Goal: Task Accomplishment & Management: Use online tool/utility

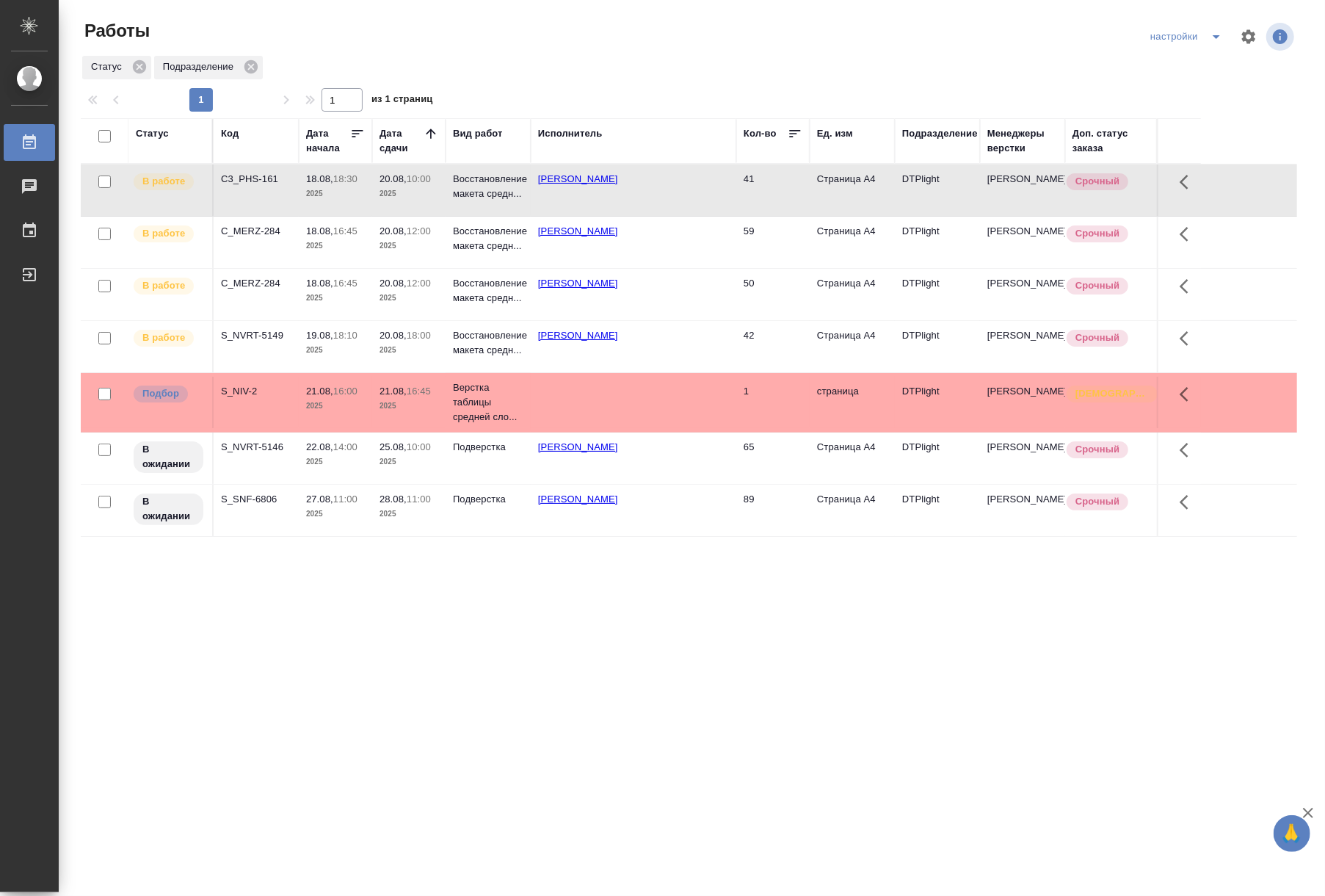
click at [353, 189] on p "2025" at bounding box center [336, 194] width 59 height 15
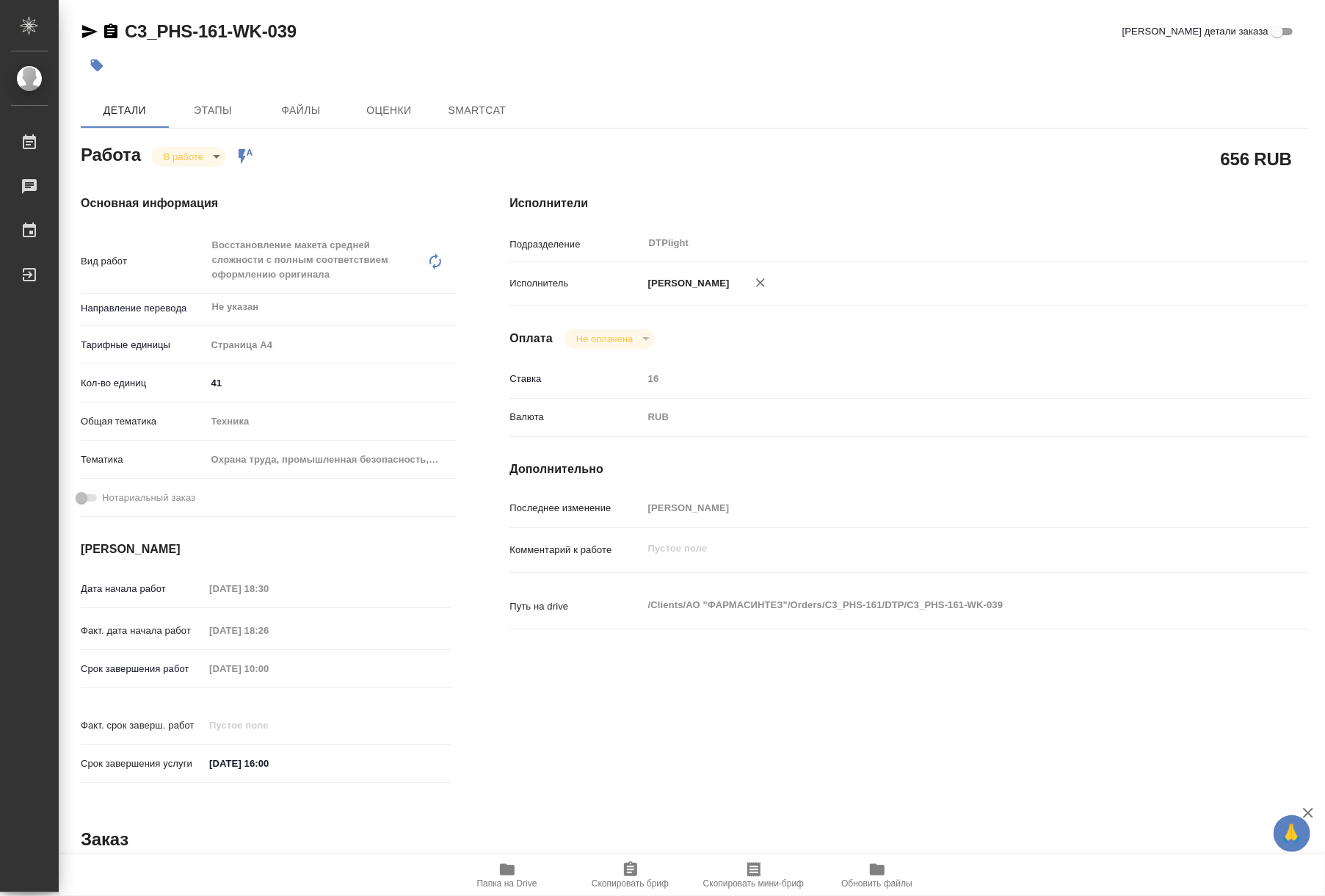
type textarea "x"
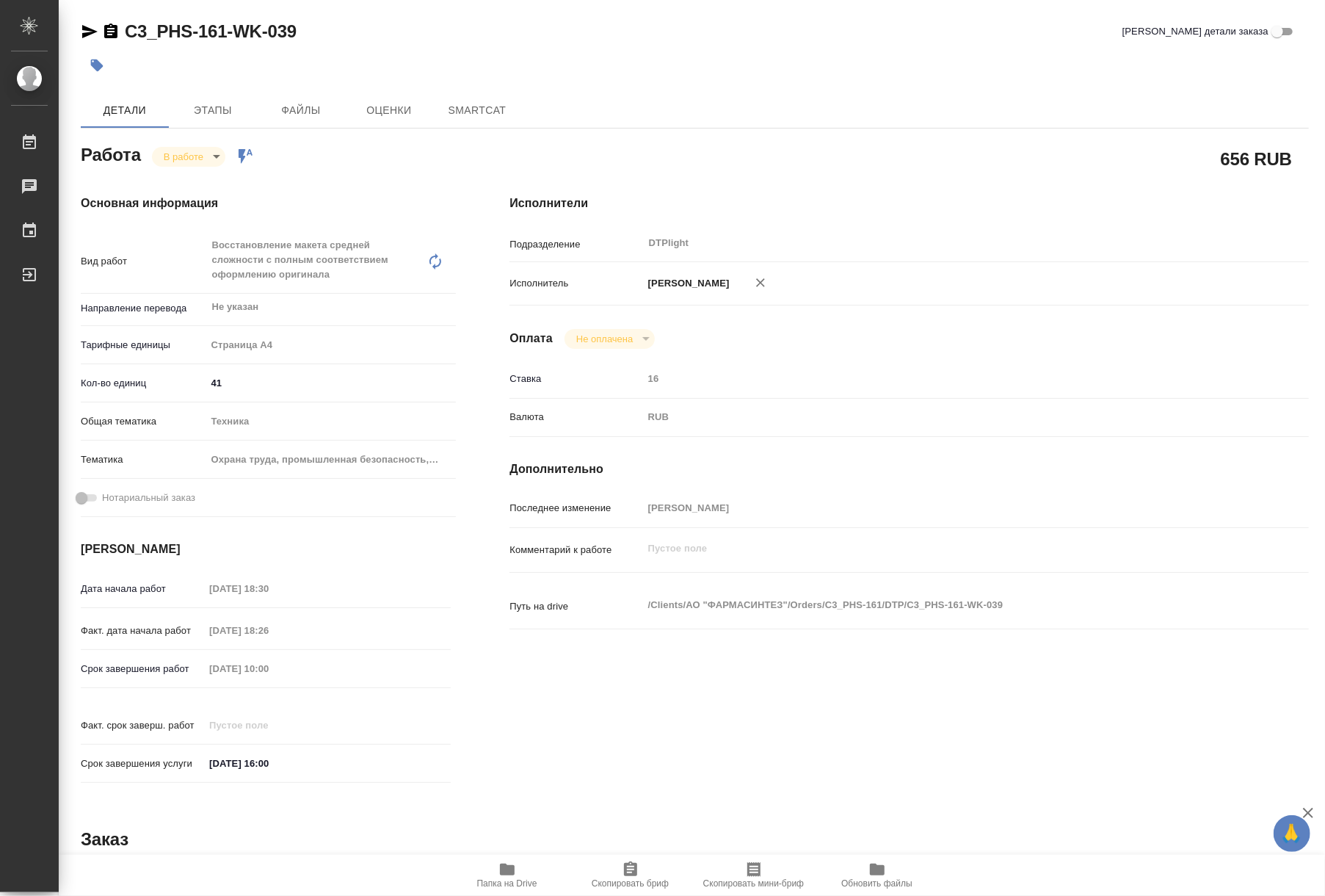
type textarea "x"
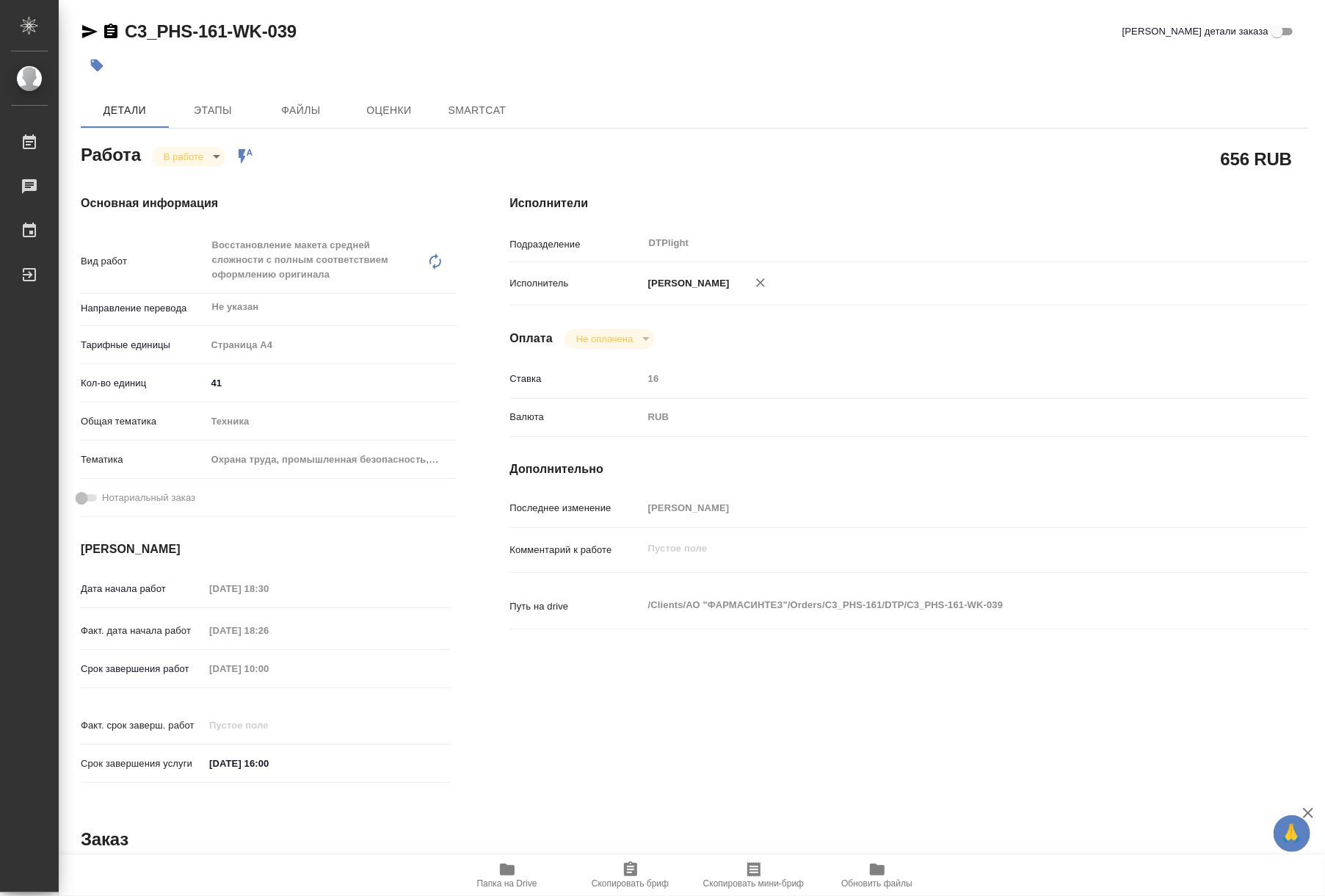
type textarea "x"
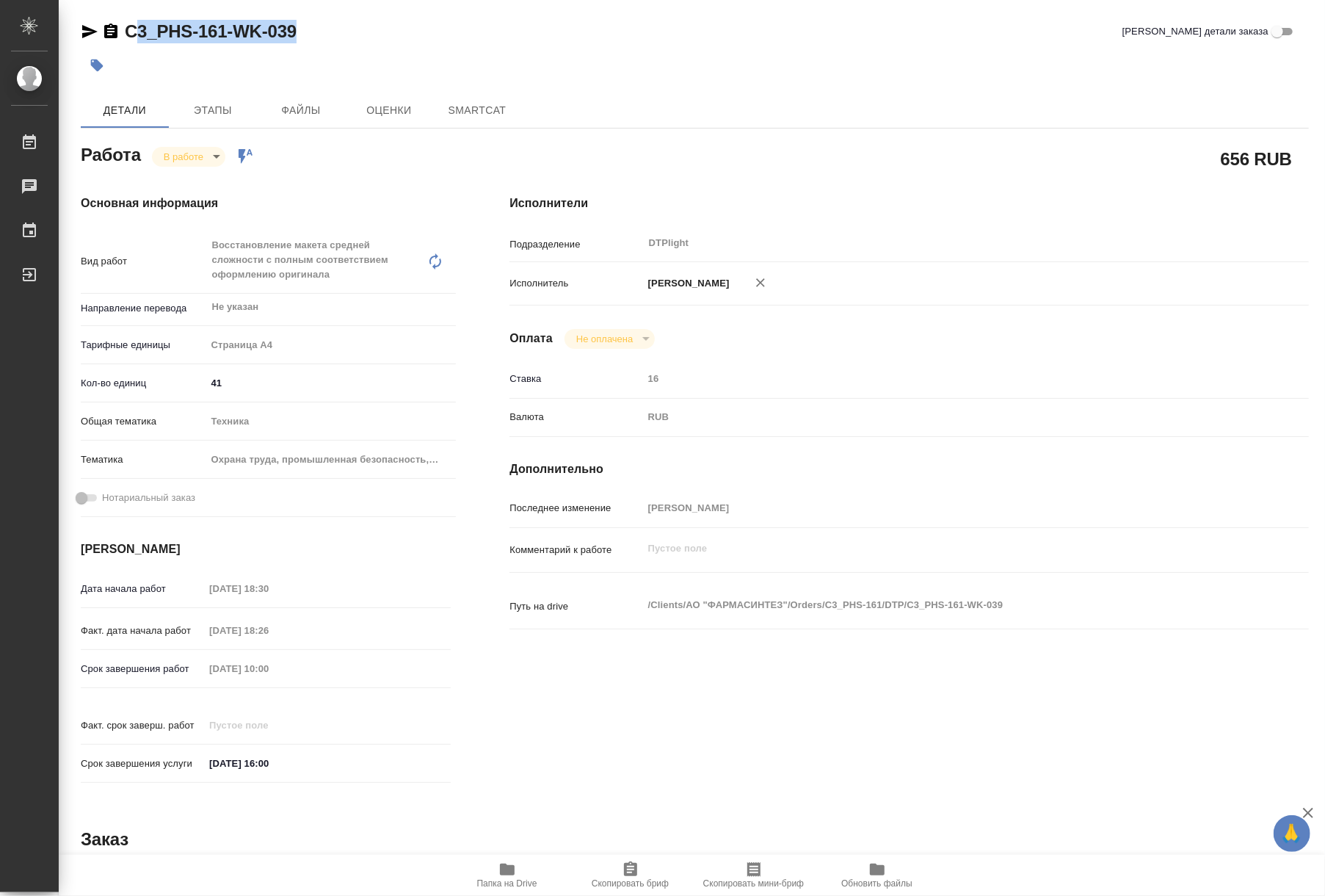
type textarea "x"
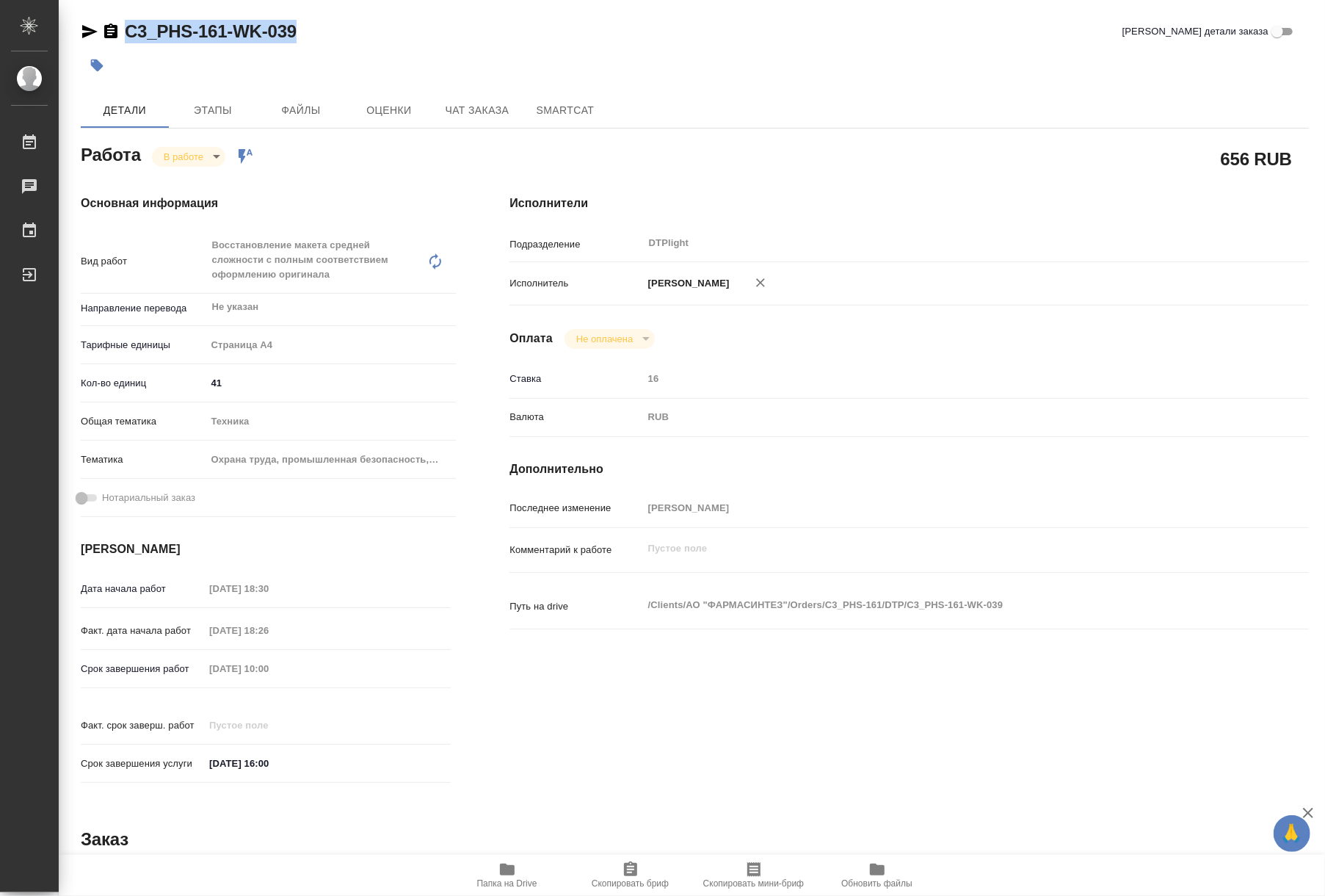
type textarea "x"
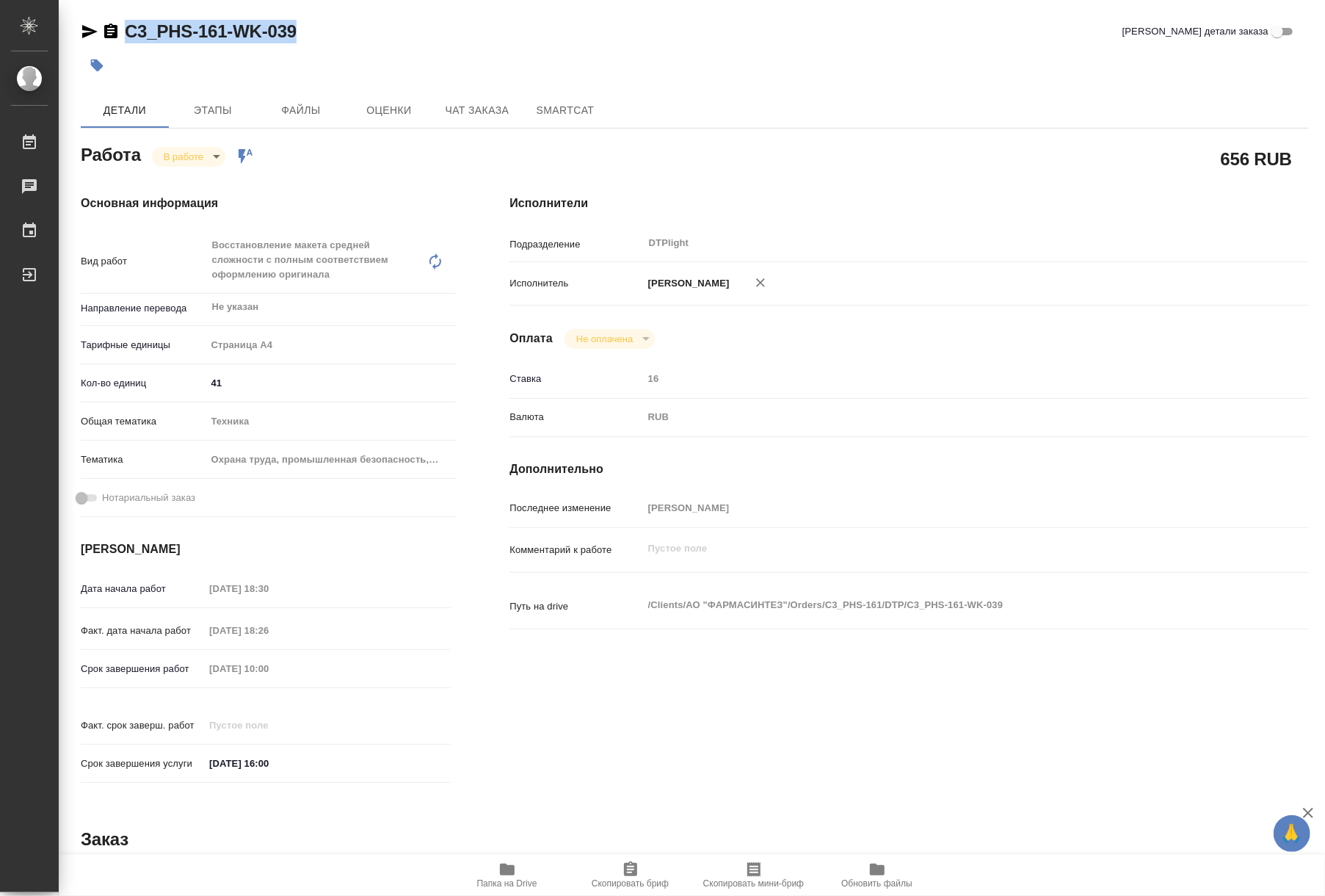
drag, startPoint x: 297, startPoint y: 34, endPoint x: 126, endPoint y: 34, distance: 171.0
click at [126, 34] on div "C3_PHS-161-WK-039 Кратко детали заказа" at bounding box center [695, 32] width 1228 height 24
type textarea "x"
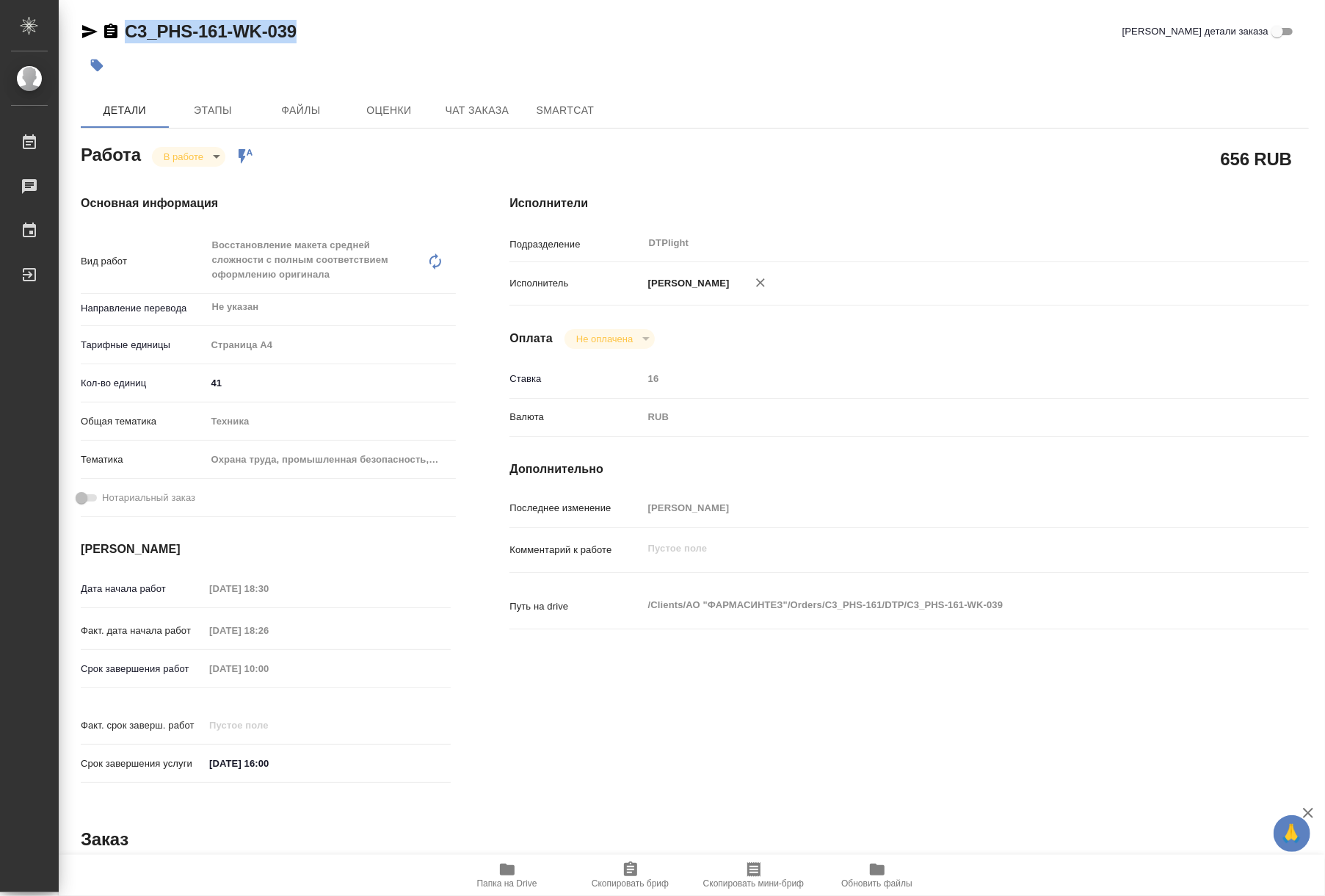
type textarea "x"
copy link "C3_PHS-161-WK-039"
click at [519, 878] on span "Папка на Drive" at bounding box center [508, 884] width 60 height 10
